Goal: Navigation & Orientation: Understand site structure

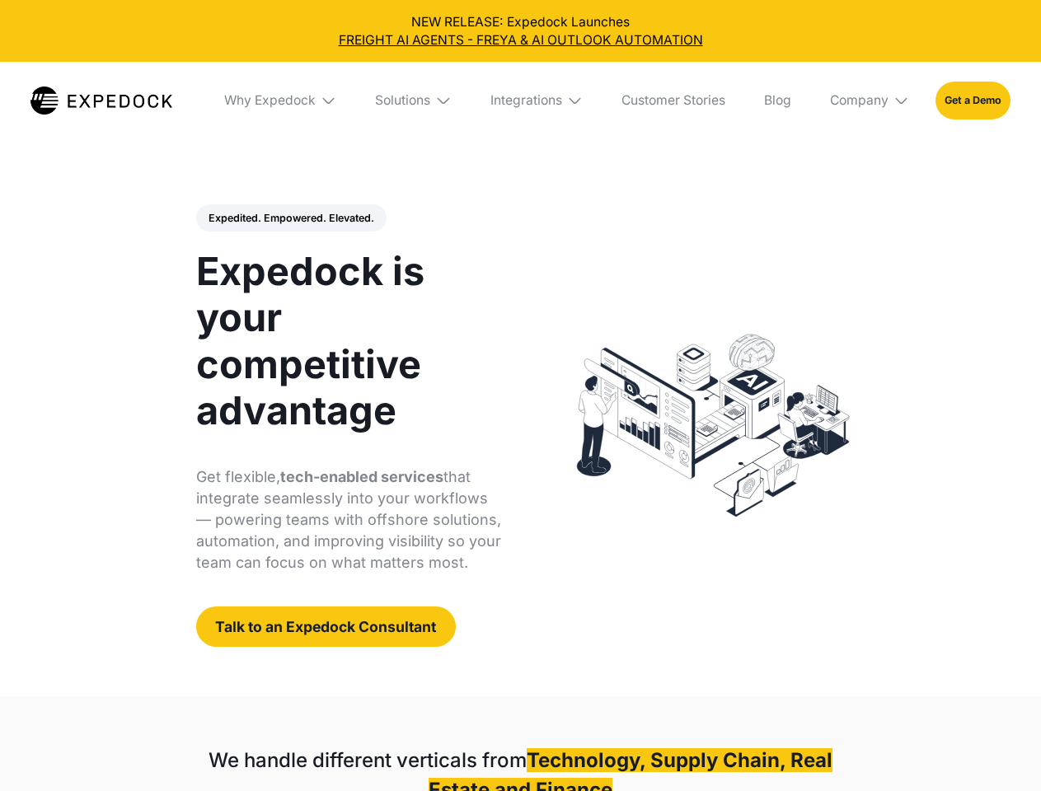
select select
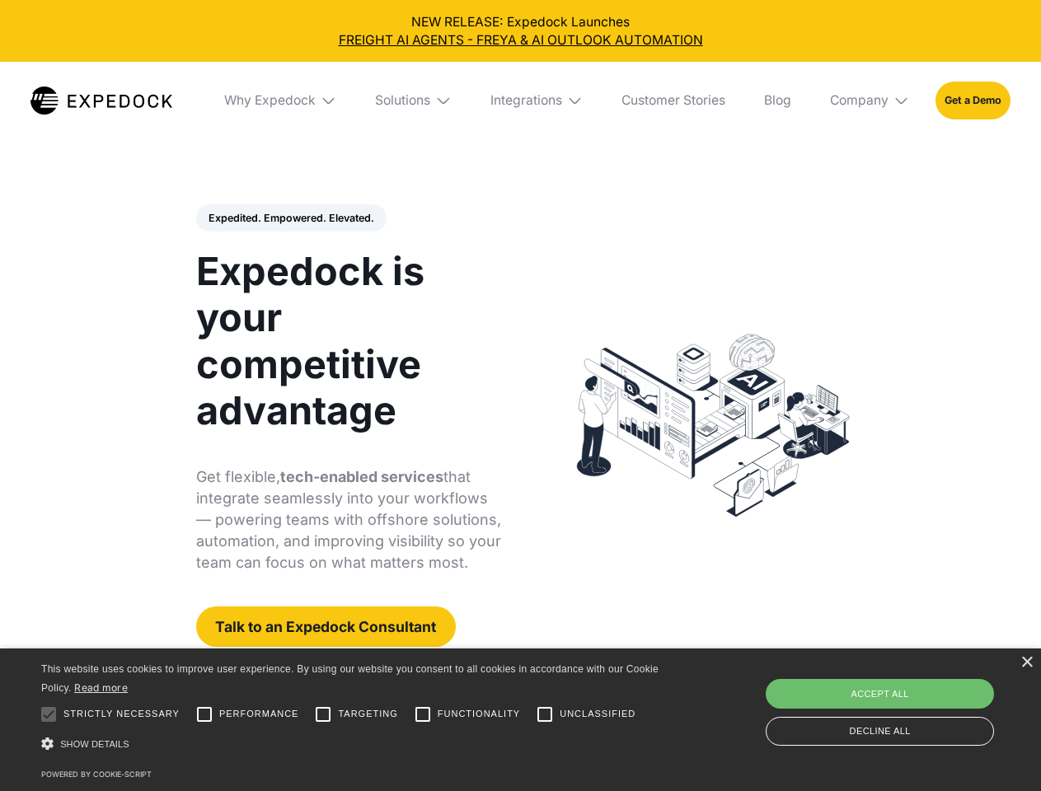
click at [520, 101] on div "Integrations" at bounding box center [526, 100] width 72 height 16
click at [281, 101] on div "Why Expedock" at bounding box center [255, 100] width 91 height 16
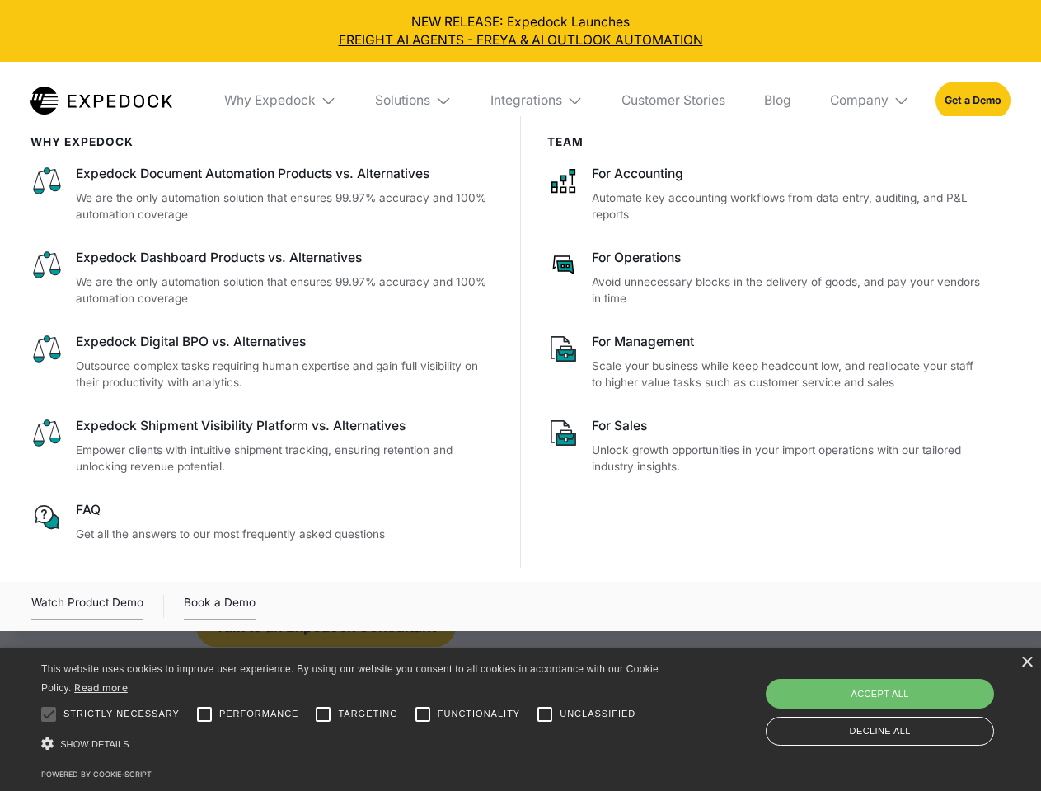
click at [414, 101] on div "Solutions" at bounding box center [402, 100] width 55 height 16
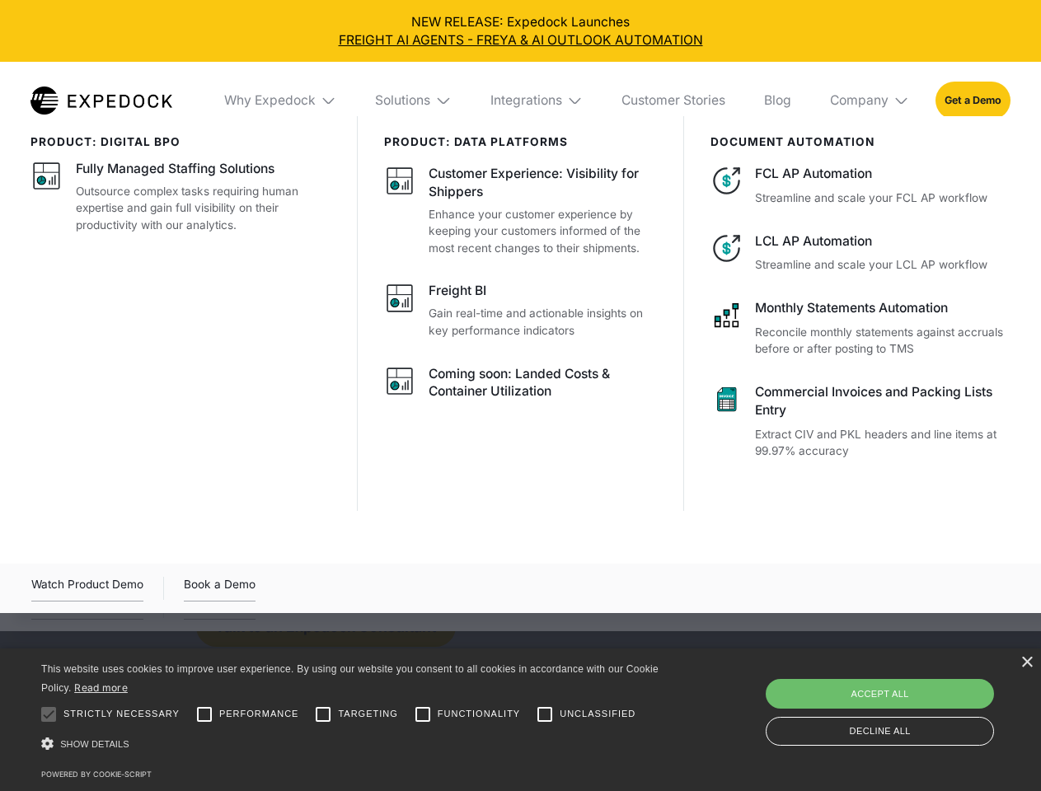
click at [537, 101] on div "Integrations" at bounding box center [526, 100] width 72 height 16
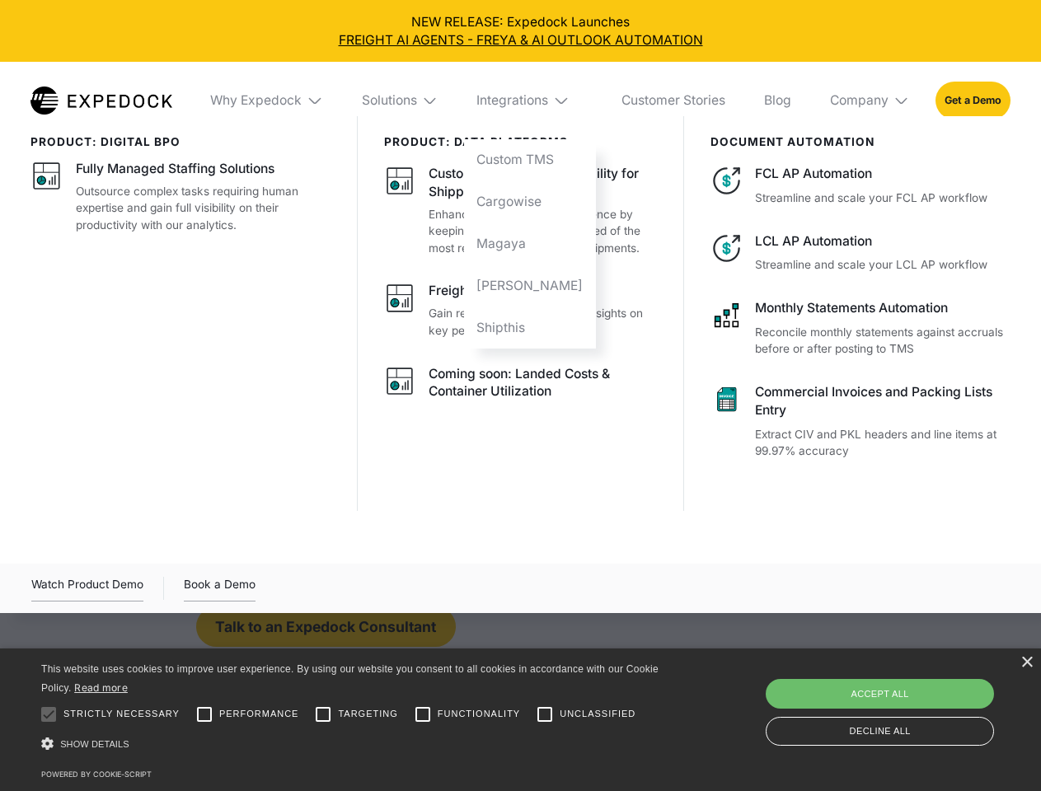
click at [870, 101] on div "Company" at bounding box center [859, 100] width 58 height 16
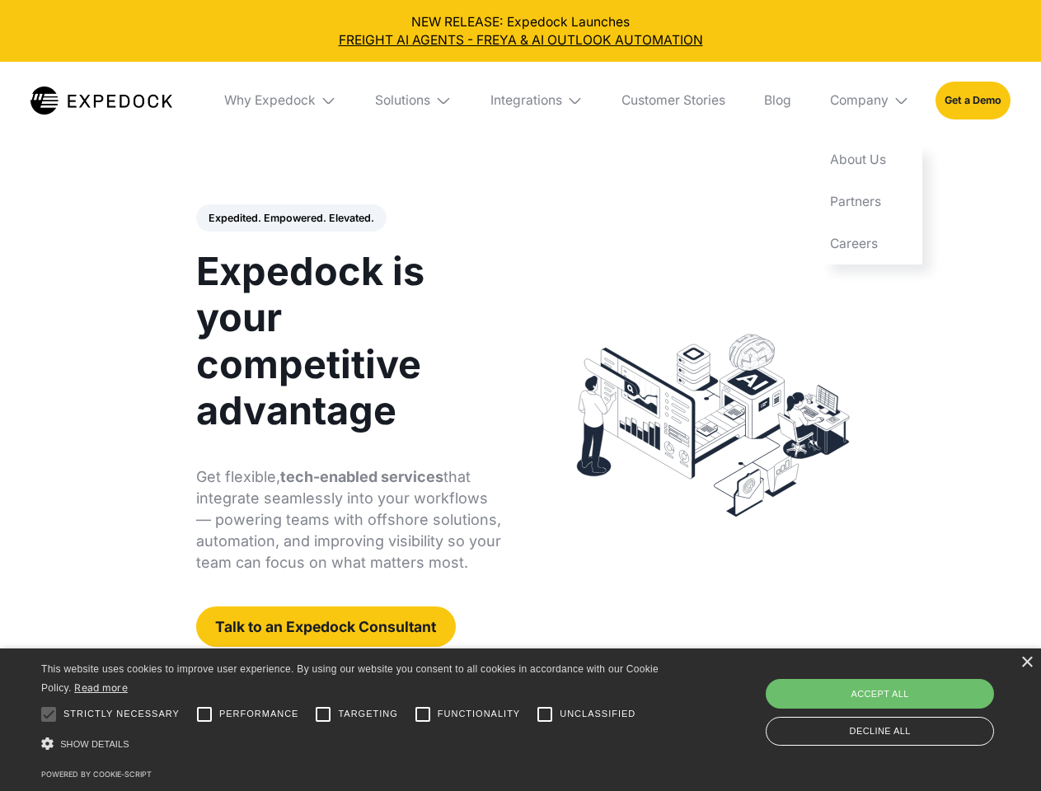
click at [290, 218] on div "Expedited. Empowered. Elevated. Automate Freight Document Extraction at 99.97% …" at bounding box center [349, 425] width 306 height 443
click at [49, 714] on div at bounding box center [48, 714] width 33 height 33
click at [204, 714] on input "Performance" at bounding box center [204, 714] width 33 height 33
checkbox input "true"
click at [323, 714] on input "Targeting" at bounding box center [323, 714] width 33 height 33
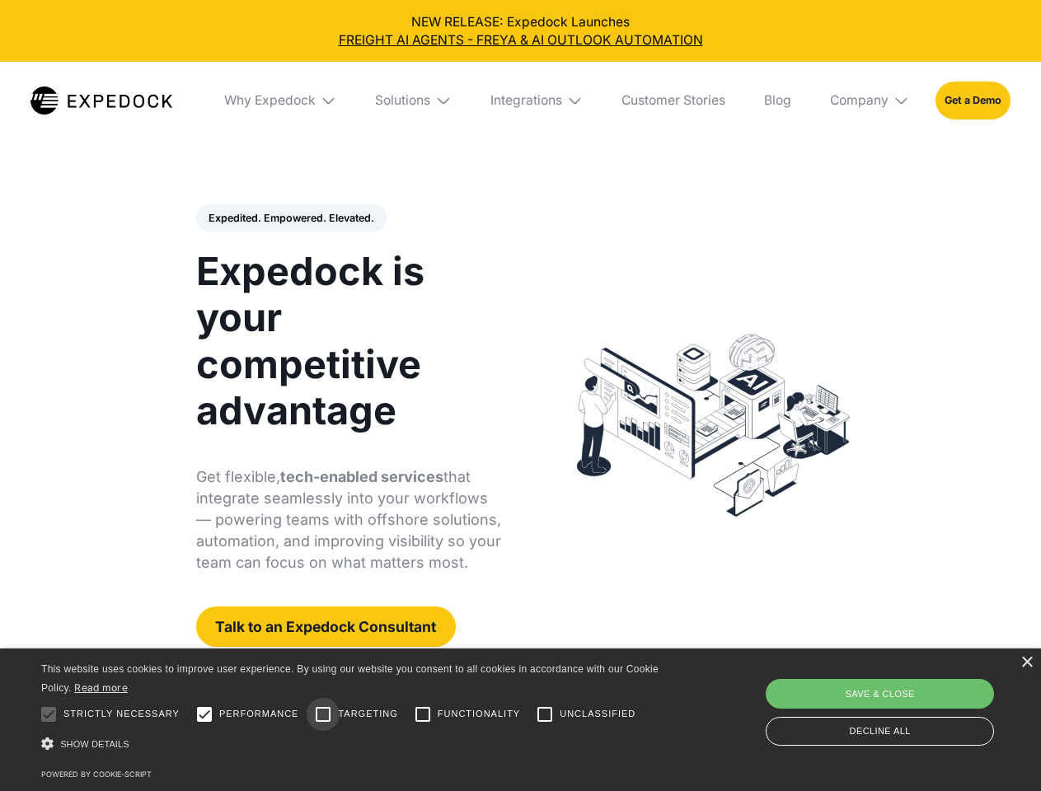
checkbox input "true"
click at [423, 714] on input "Functionality" at bounding box center [422, 714] width 33 height 33
checkbox input "true"
